Goal: Check status

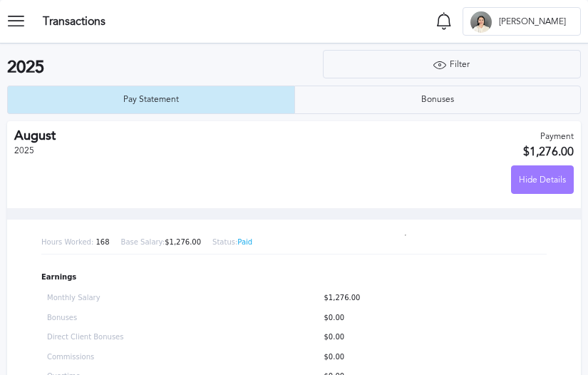
click at [557, 182] on div "Hide Details" at bounding box center [542, 180] width 61 height 29
